Goal: Navigation & Orientation: Find specific page/section

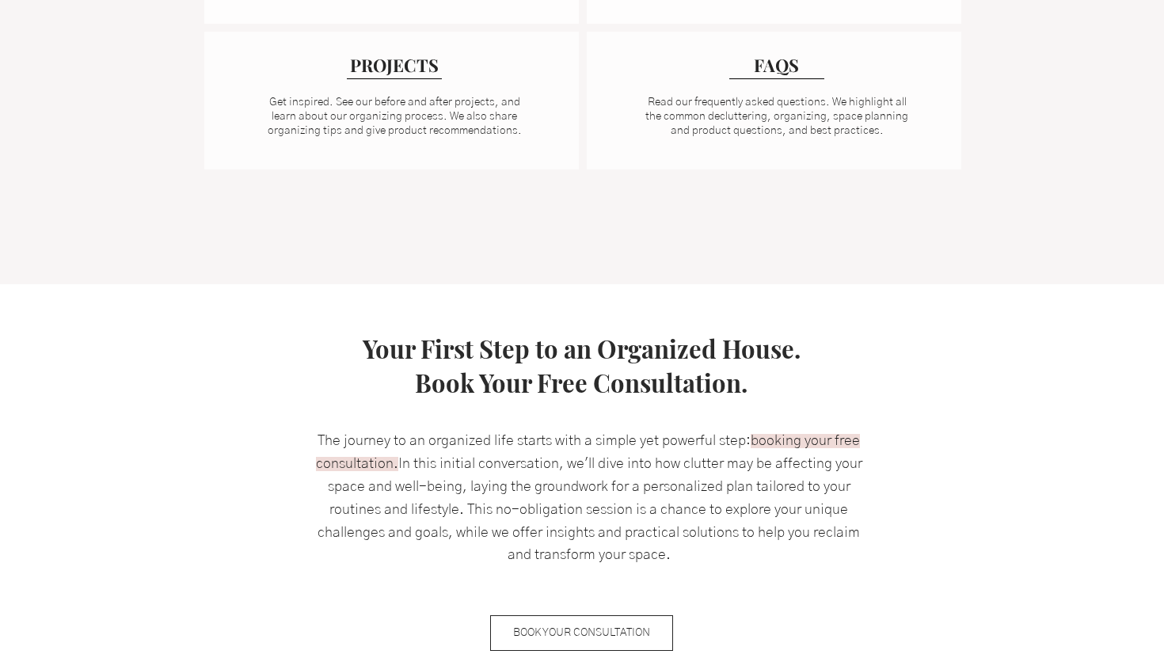
scroll to position [1351, 0]
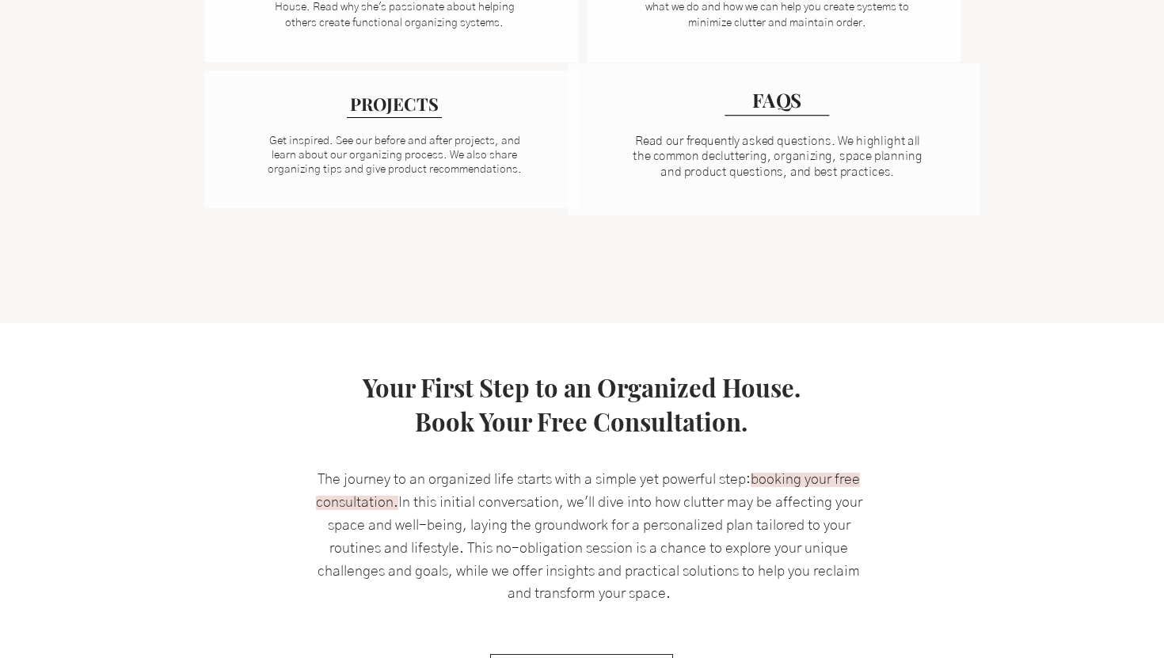
click at [728, 155] on span "Read our frequently asked questions. We highlight all the common decluttering, …" at bounding box center [777, 157] width 289 height 44
click at [767, 117] on div at bounding box center [774, 139] width 412 height 151
click at [773, 105] on span "FAQS" at bounding box center [777, 100] width 50 height 26
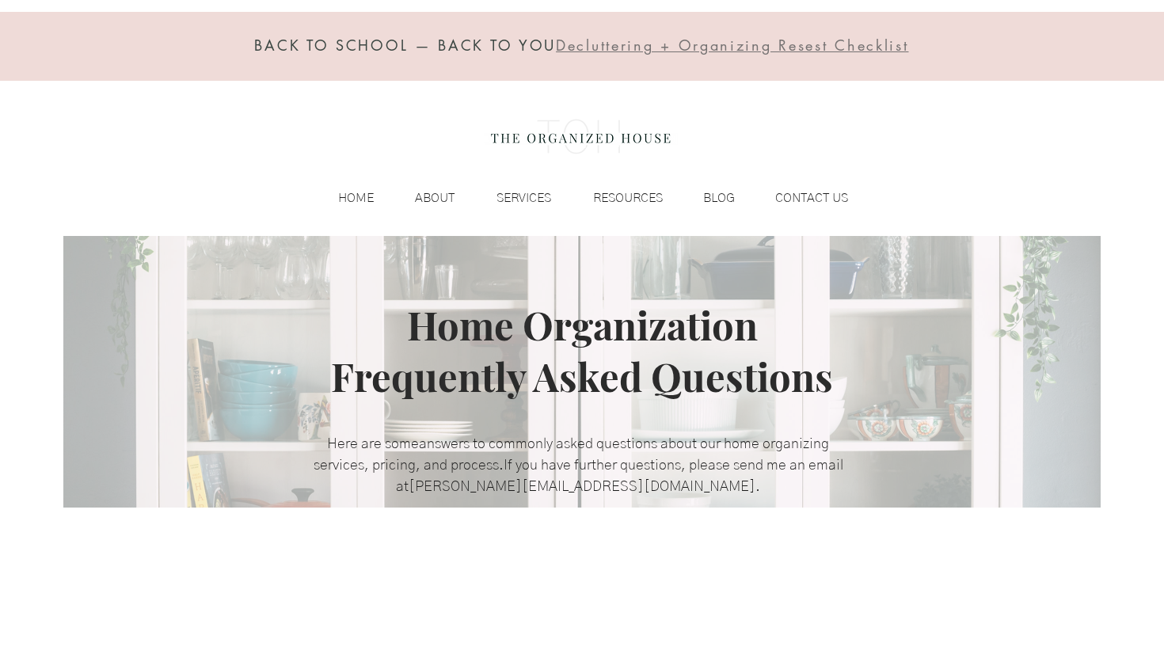
scroll to position [13, 0]
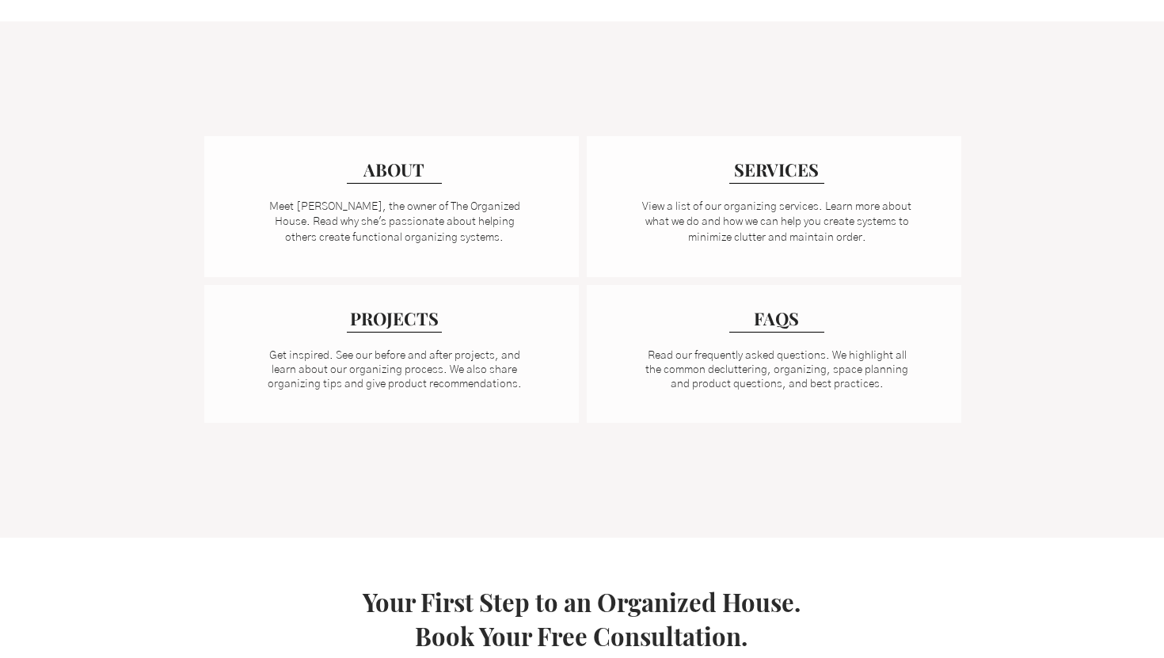
scroll to position [1140, 0]
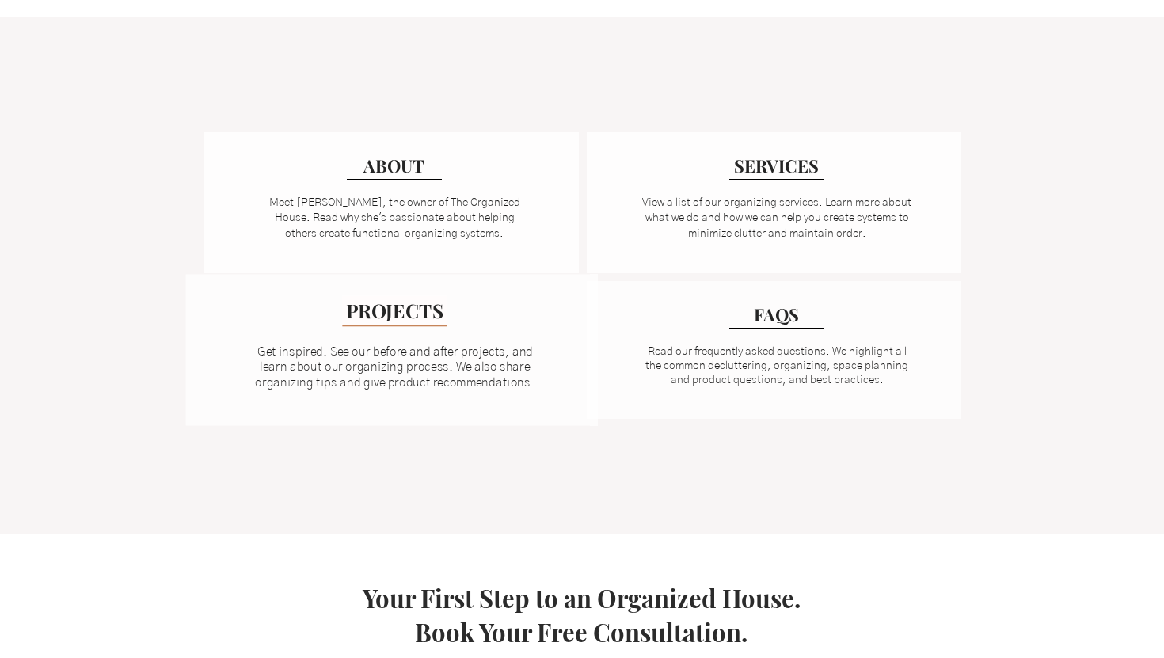
click at [394, 307] on span "PROJECTS" at bounding box center [393, 311] width 97 height 26
